Goal: Task Accomplishment & Management: Manage account settings

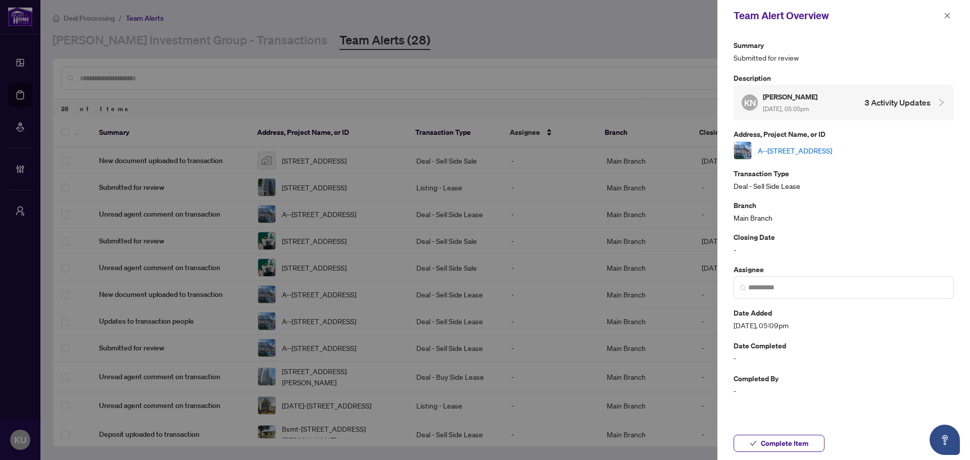
scroll to position [101, 0]
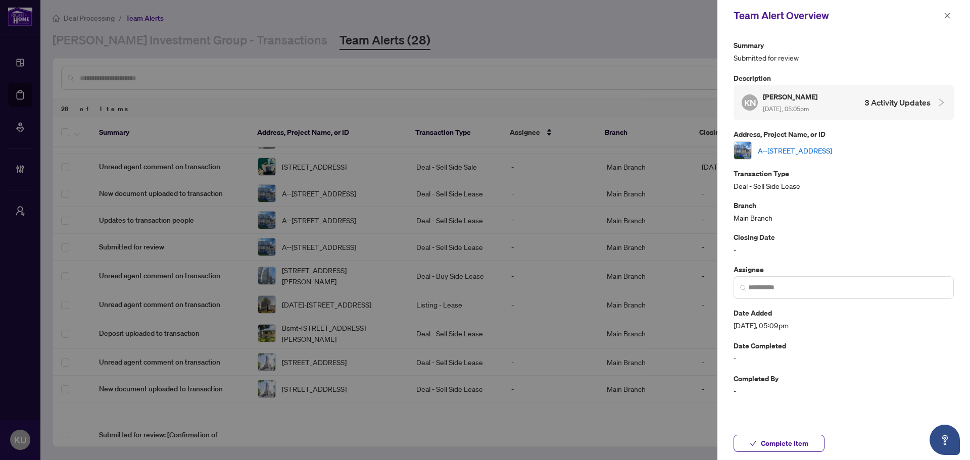
click at [832, 149] on link "A--[STREET_ADDRESS]" at bounding box center [795, 150] width 74 height 11
click at [754, 440] on icon "check" at bounding box center [752, 443] width 7 height 7
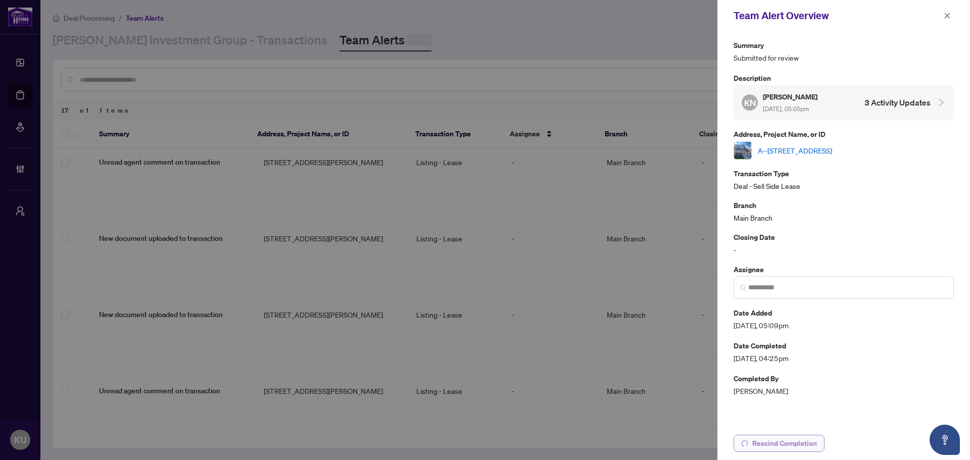
scroll to position [0, 0]
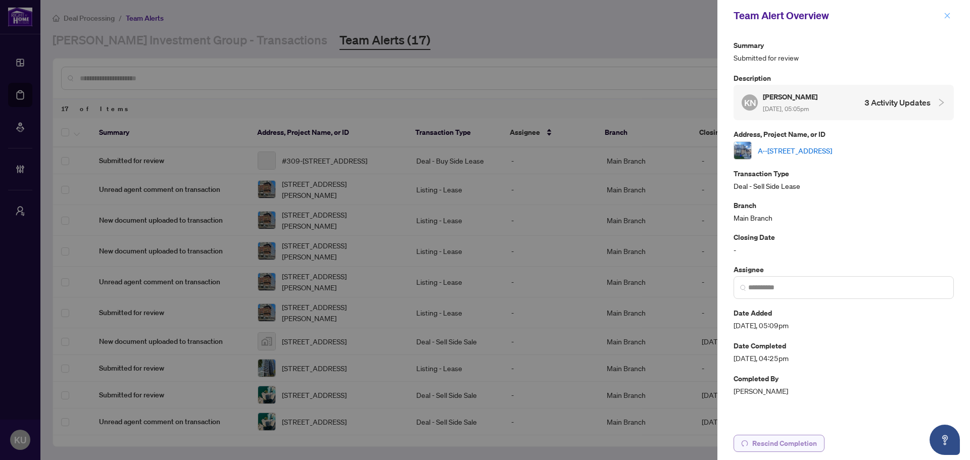
click at [950, 18] on button "button" at bounding box center [946, 16] width 13 height 12
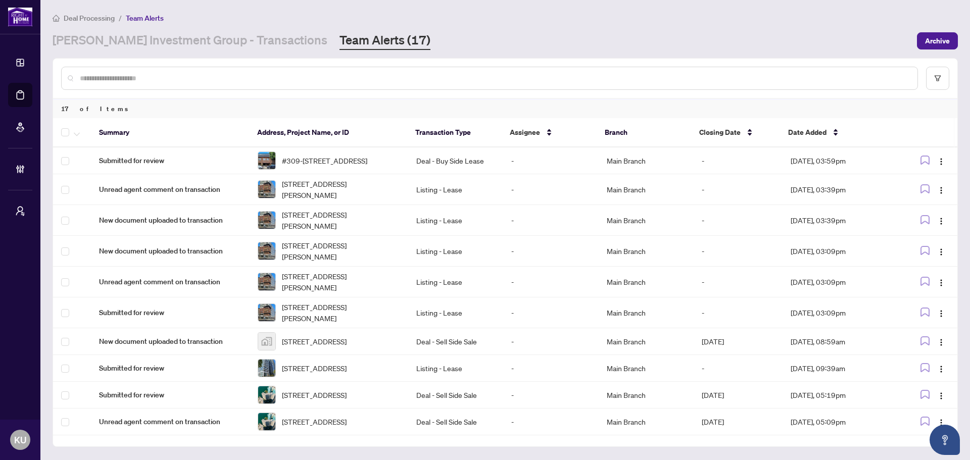
click at [206, 77] on input "text" at bounding box center [494, 78] width 829 height 11
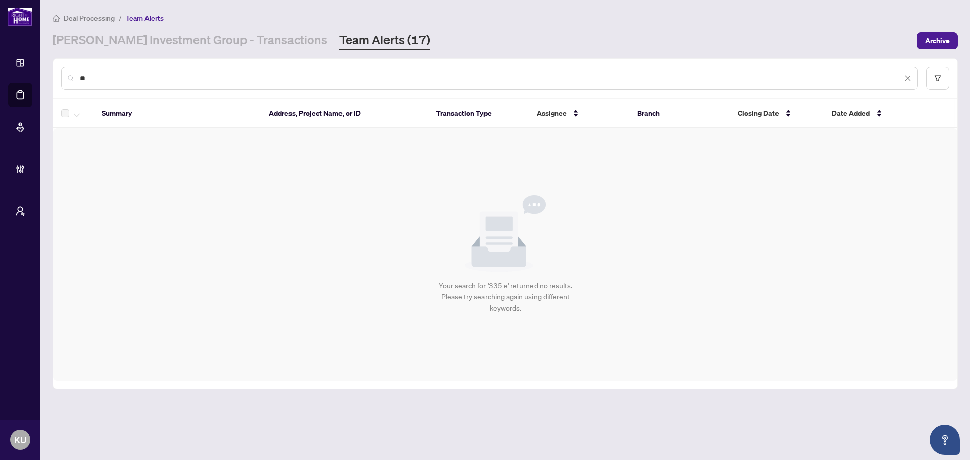
type input "*"
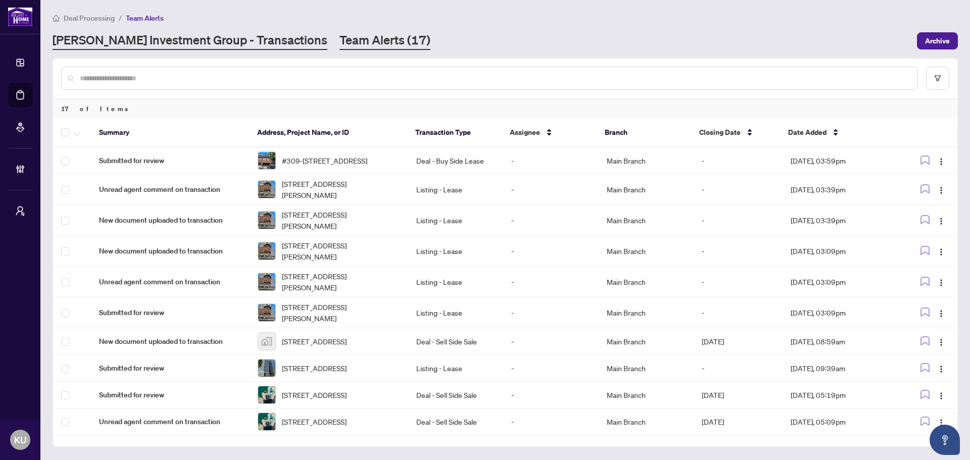
click at [234, 46] on link "[PERSON_NAME] Investment Group - Transactions" at bounding box center [190, 41] width 275 height 18
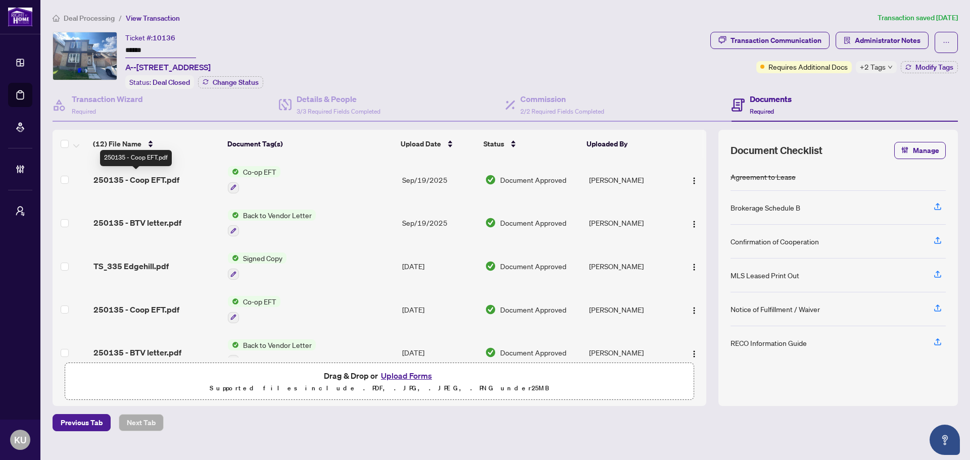
click at [139, 183] on span "250135 - Coop EFT.pdf" at bounding box center [136, 180] width 86 height 12
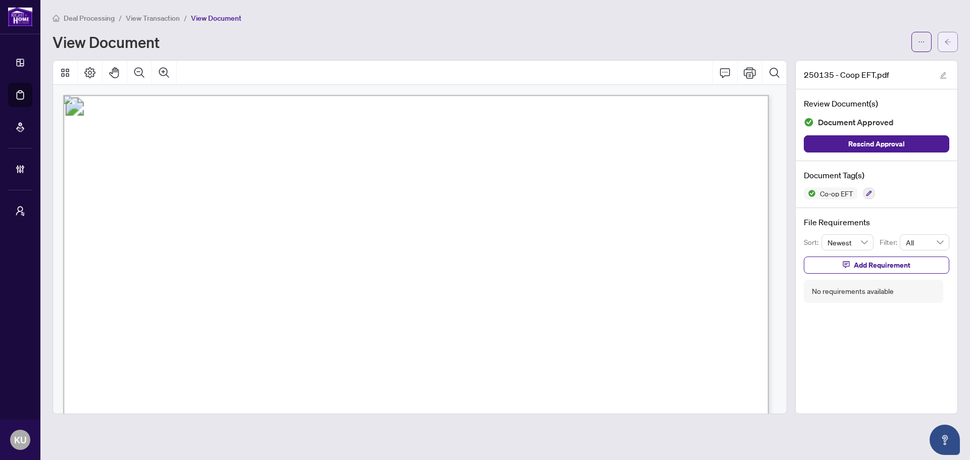
click at [951, 41] on button "button" at bounding box center [947, 42] width 20 height 20
